Goal: Find specific page/section: Find specific page/section

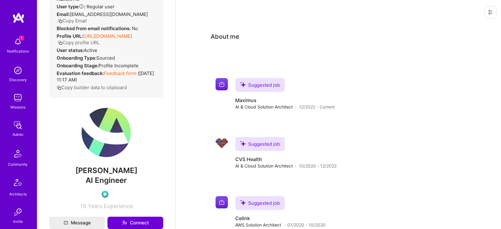
scroll to position [50, 0]
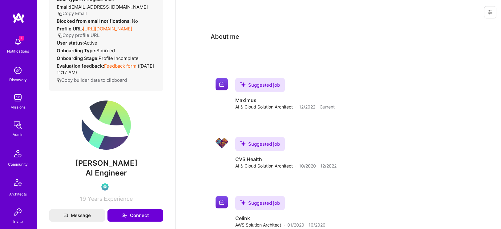
click at [98, 168] on span "[PERSON_NAME]" at bounding box center [106, 163] width 114 height 9
copy span "[PERSON_NAME]"
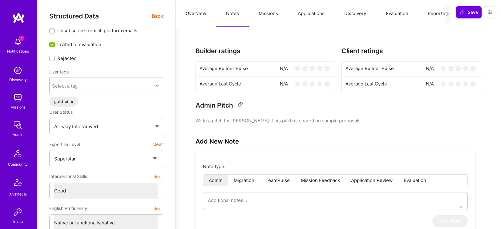
select select "7"
select select "4"
select select "7"
select select "SI"
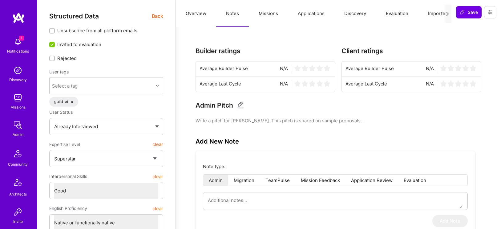
select select "Right Now"
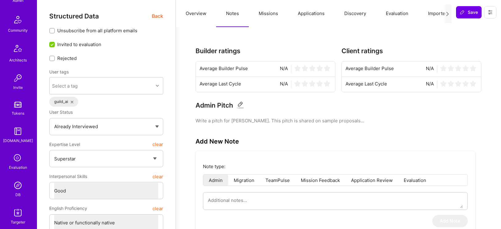
scroll to position [162, 0]
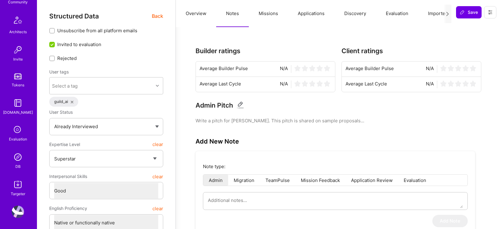
click at [20, 157] on img at bounding box center [18, 157] width 12 height 12
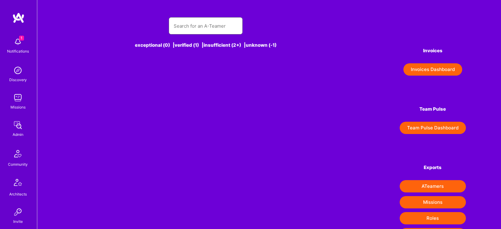
click at [180, 27] on input "text" at bounding box center [206, 26] width 64 height 16
paste input "text"
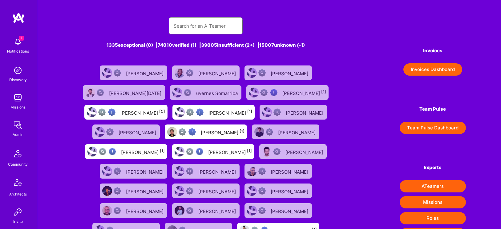
paste input "[PERSON_NAME] A.R. [PERSON_NAME]"
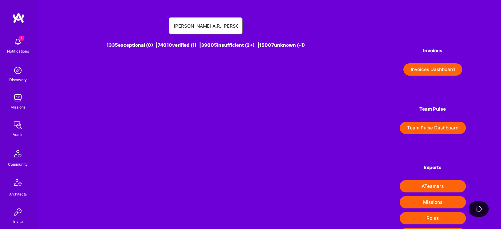
type input "[PERSON_NAME] A.R. [PERSON_NAME]"
click at [183, 23] on input "[PERSON_NAME] A.R. [PERSON_NAME]" at bounding box center [206, 26] width 64 height 16
